Goal: Transaction & Acquisition: Purchase product/service

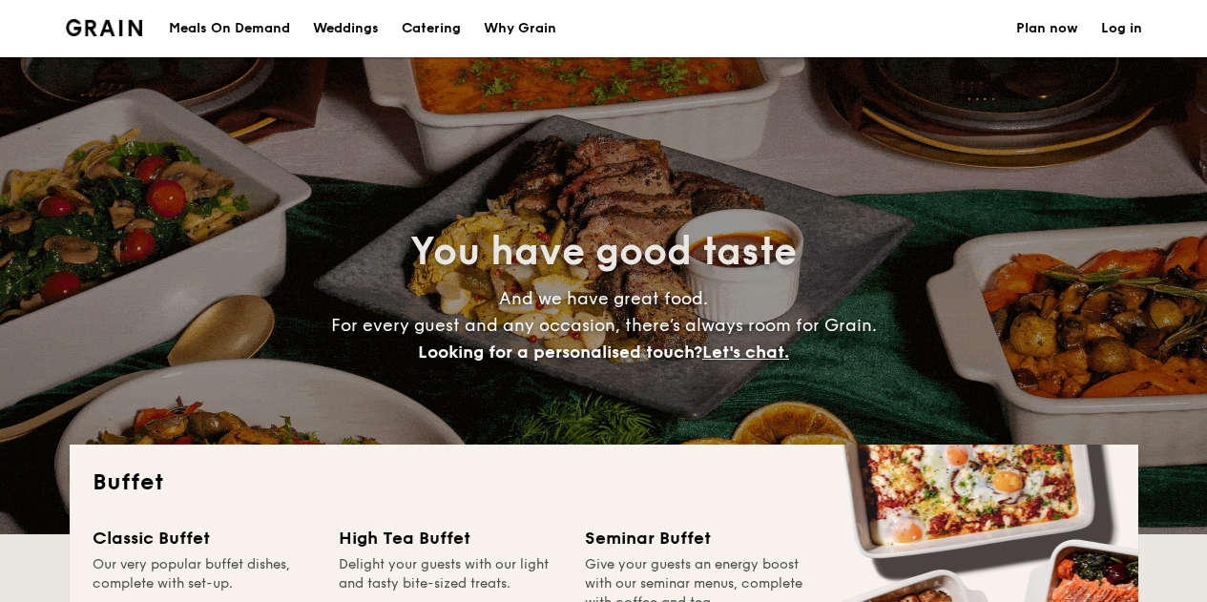
select select
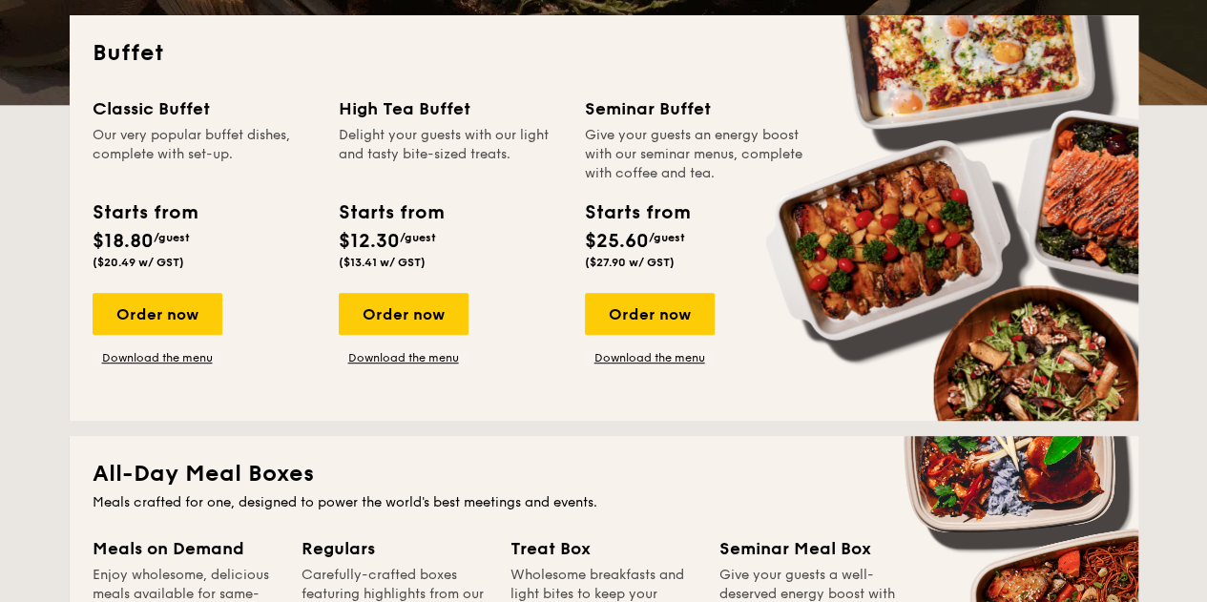
scroll to position [477, 0]
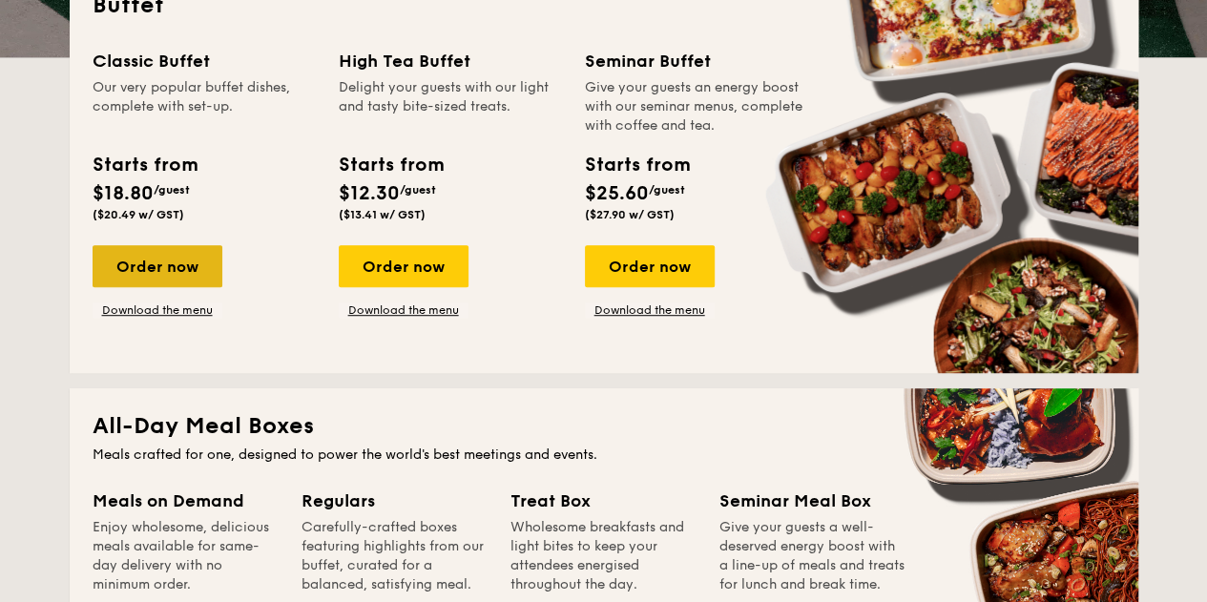
click at [156, 258] on div "Order now" at bounding box center [158, 266] width 130 height 42
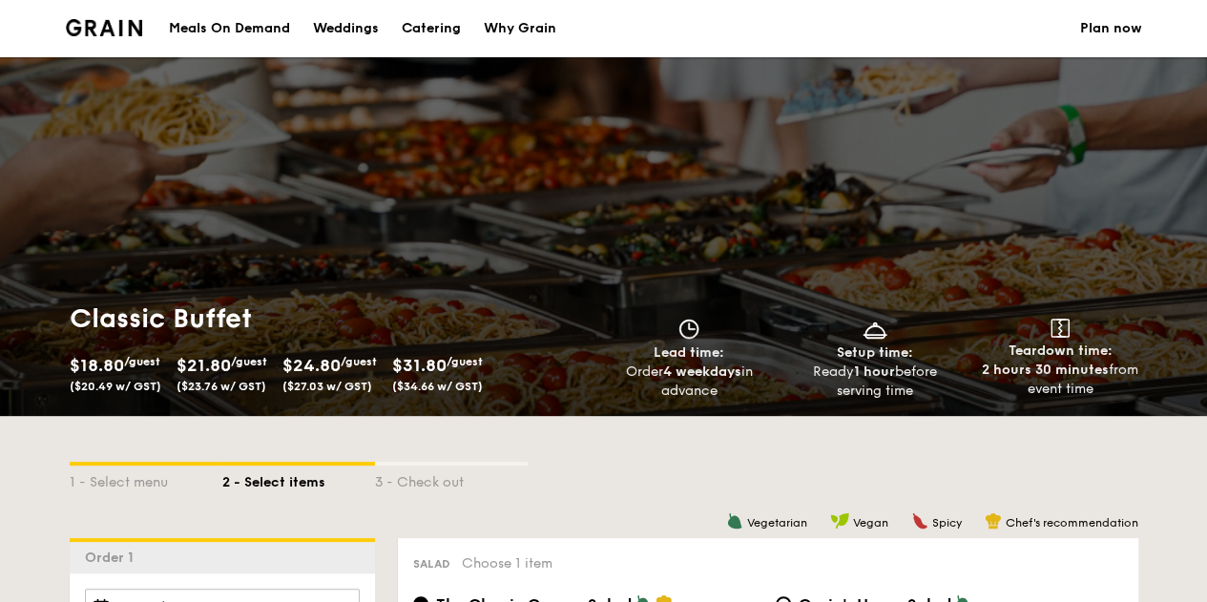
select select
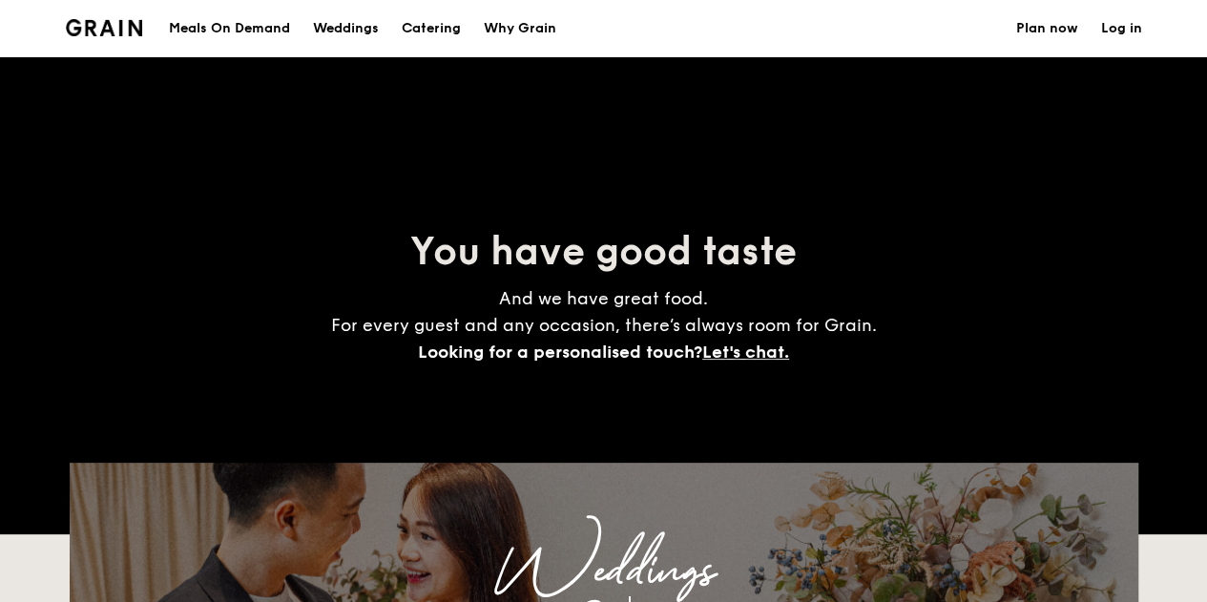
scroll to position [477, 0]
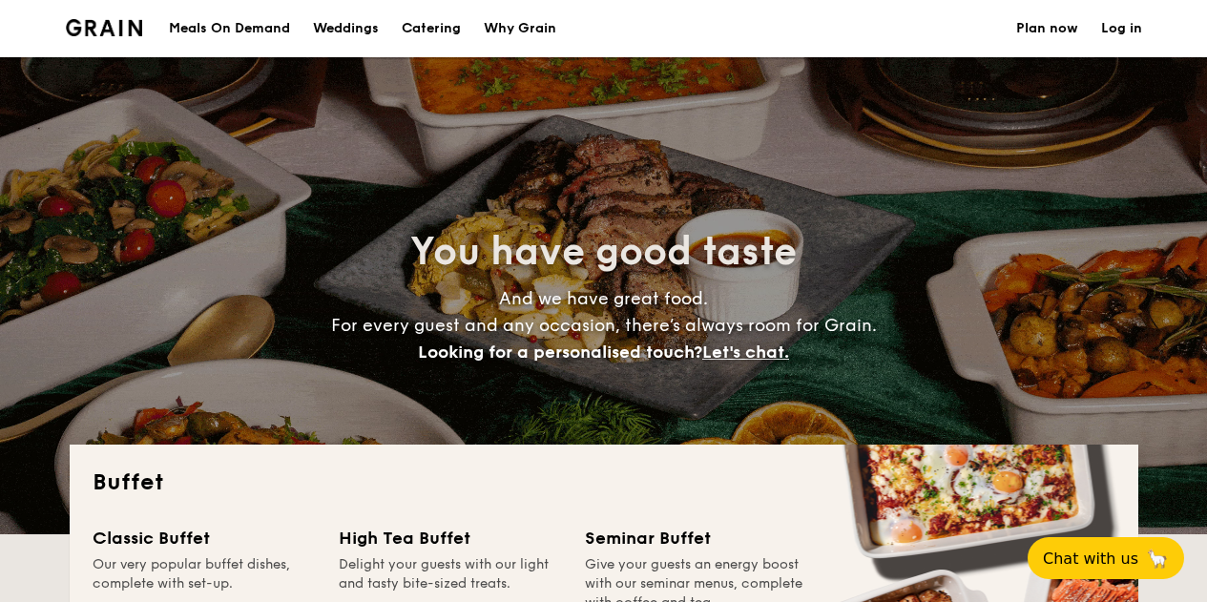
select select
